Goal: Check status: Check status

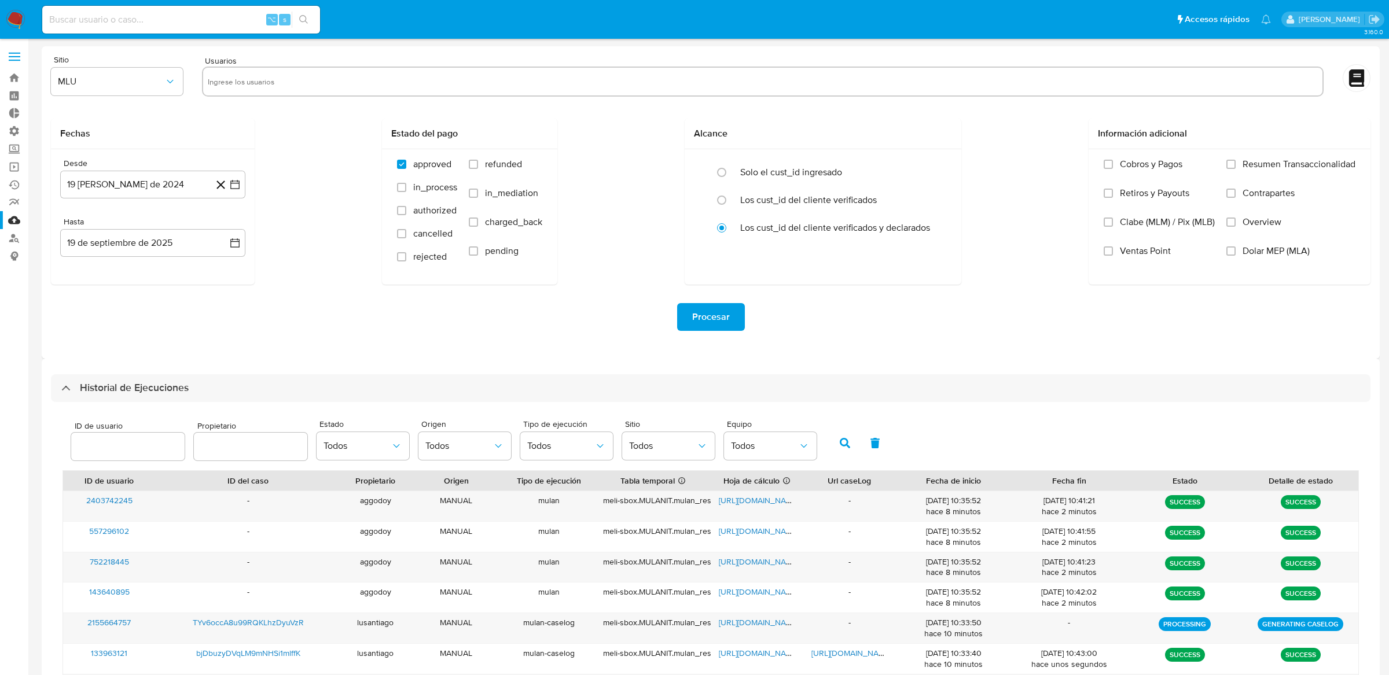
select select "10"
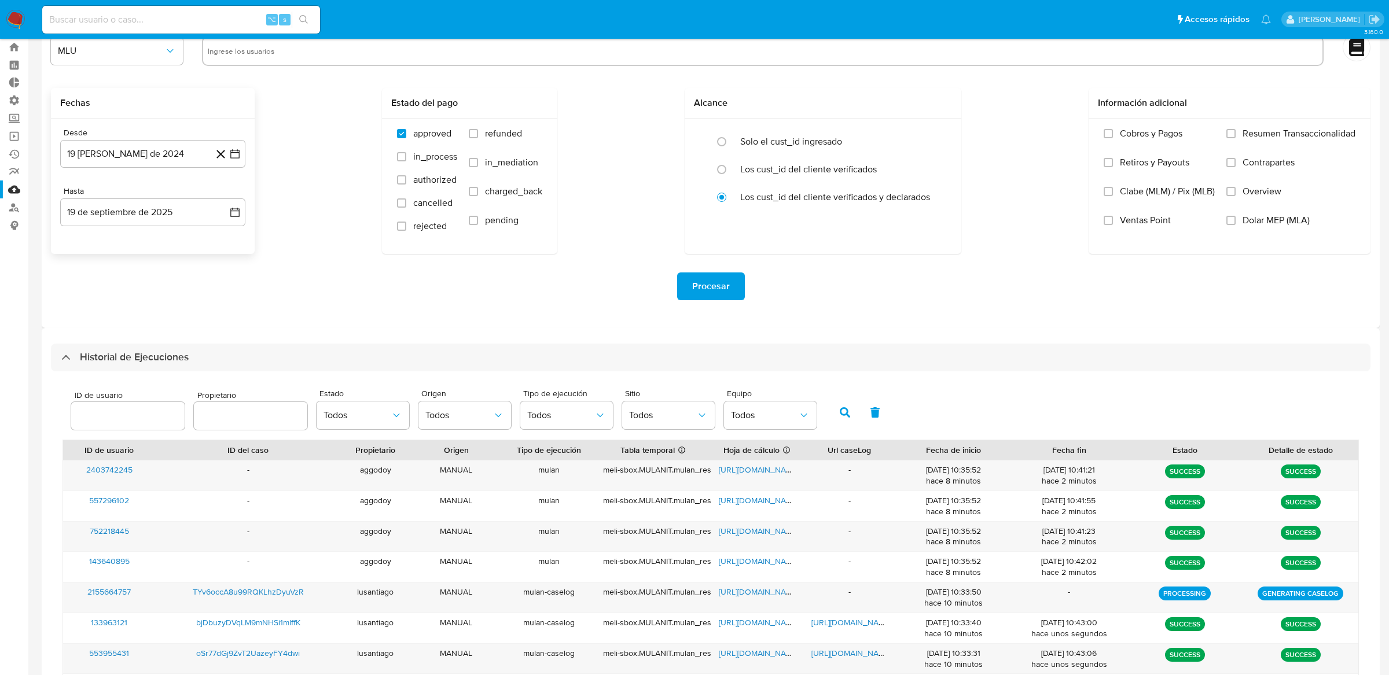
click at [245, 155] on div "Desde 19 [PERSON_NAME] de 2024 [DATE] Hasta 19 de septiembre de 2025 [DATE]" at bounding box center [153, 186] width 204 height 135
click at [240, 154] on button "19 [PERSON_NAME] de 2024" at bounding box center [152, 154] width 185 height 28
click at [80, 197] on icon "Mes anterior" at bounding box center [81, 196] width 14 height 14
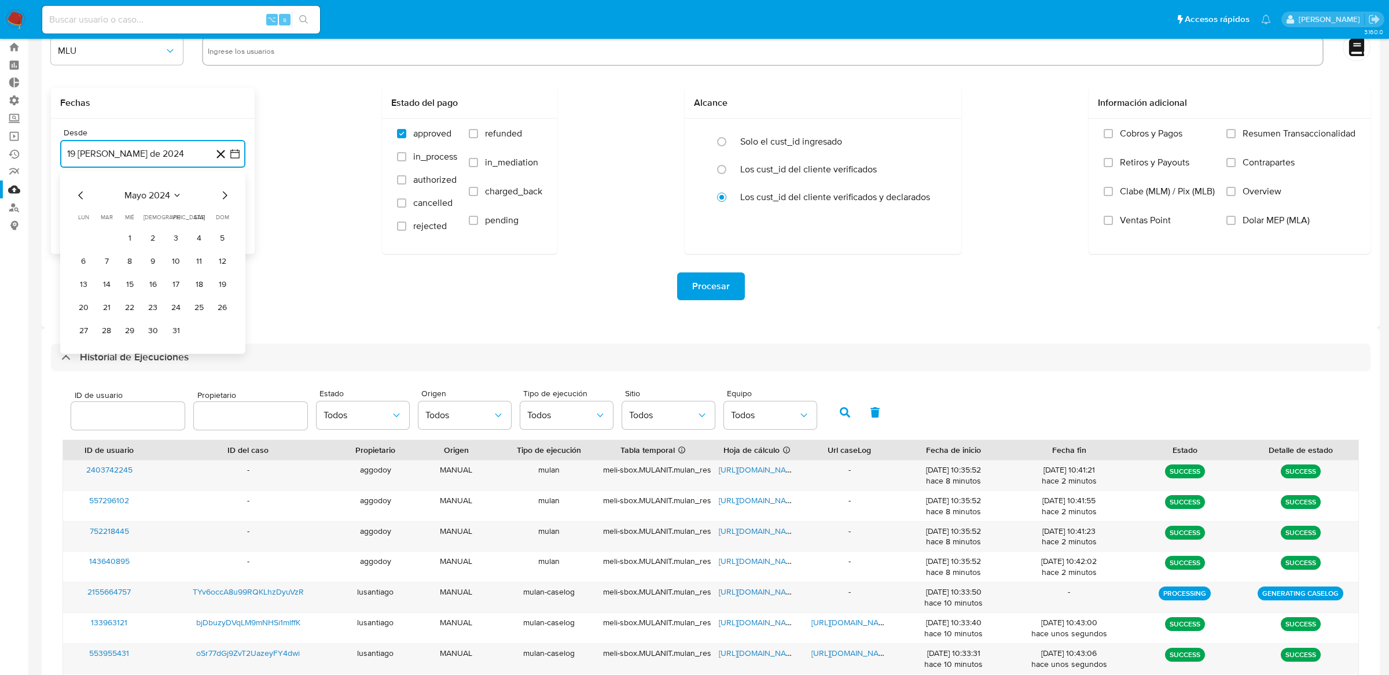
click at [80, 197] on icon "Mes anterior" at bounding box center [81, 196] width 14 height 14
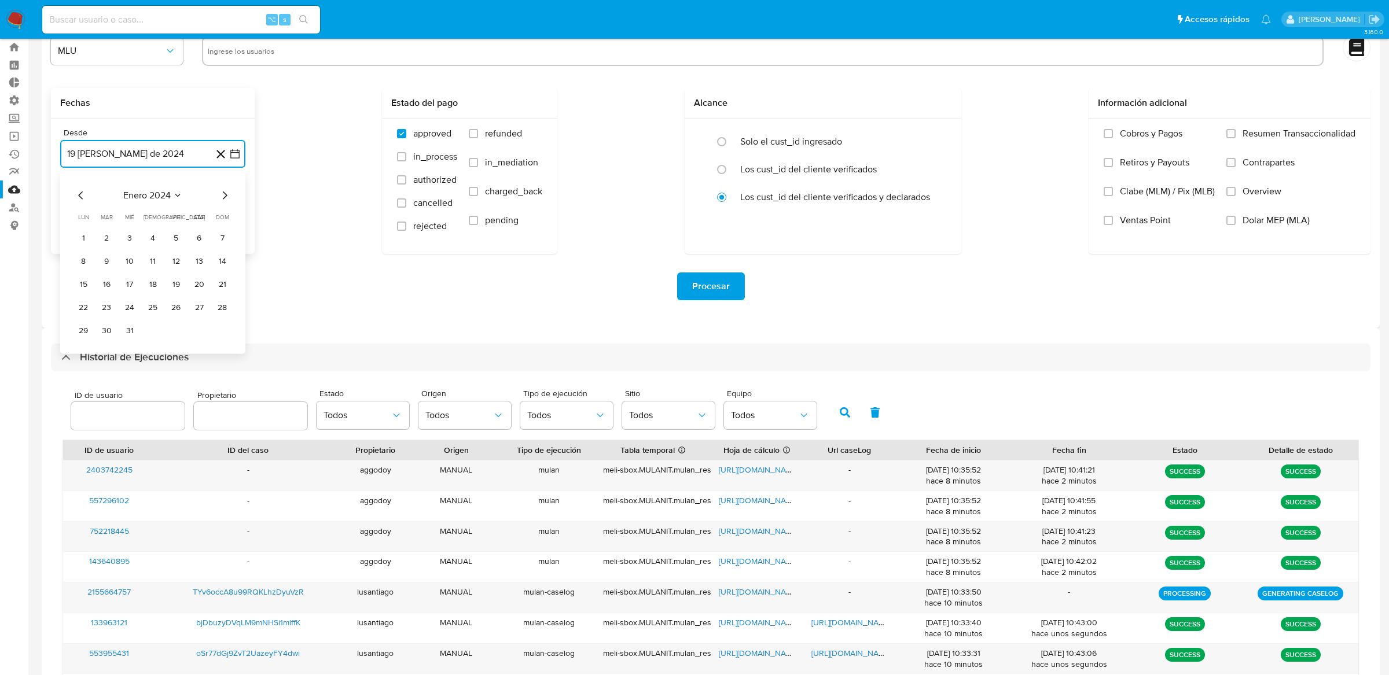
click at [80, 197] on icon "Mes anterior" at bounding box center [81, 196] width 14 height 14
